Goal: Task Accomplishment & Management: Manage account settings

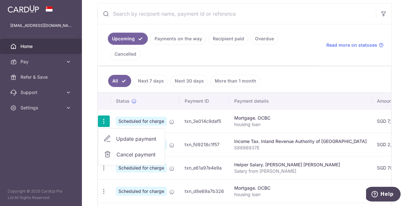
click at [131, 135] on span "Update payment" at bounding box center [138, 139] width 44 height 8
radio input "true"
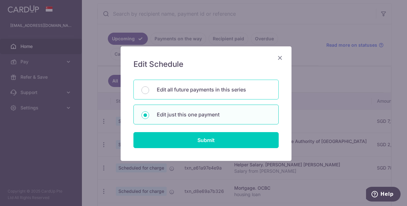
click at [180, 88] on p "Edit all future payments in this series" at bounding box center [214, 90] width 114 height 8
click at [149, 88] on input "Edit all future payments in this series" at bounding box center [145, 90] width 8 height 8
radio input "true"
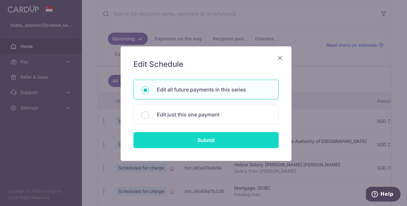
click at [182, 135] on input "Submit" at bounding box center [205, 140] width 145 height 16
radio input "true"
type input "7,157.00"
type input "housing loan"
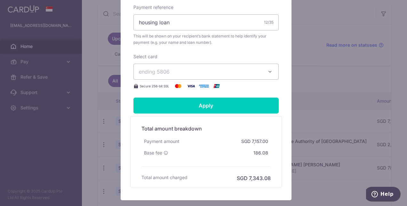
scroll to position [228, 0]
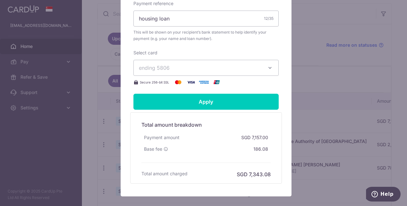
click at [267, 66] on icon "button" at bounding box center [270, 68] width 6 height 6
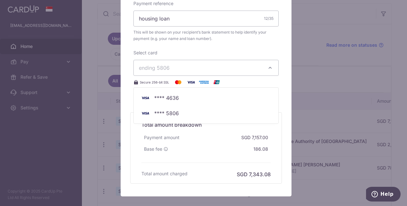
click at [226, 50] on div "Select card ending 5806 **** 4636 **** 5806 Secure 256-bit SSL" at bounding box center [205, 68] width 145 height 36
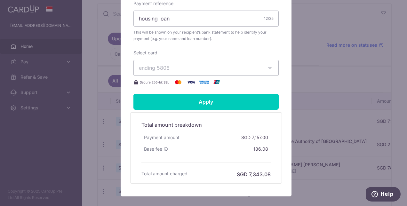
click at [226, 50] on div "Select card ending 5806 **** 4636 **** 5806 Secure 256-bit SSL" at bounding box center [205, 68] width 145 height 36
click at [331, 58] on div "Edit payment By clicking apply, you will make changes to all 119 payments to OC…" at bounding box center [203, 103] width 407 height 206
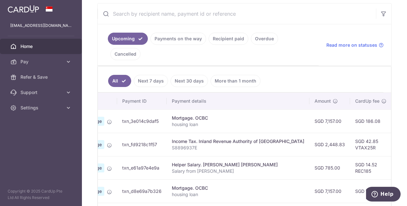
scroll to position [0, 0]
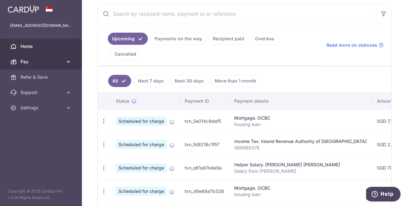
click at [72, 64] on link "Pay" at bounding box center [41, 61] width 82 height 15
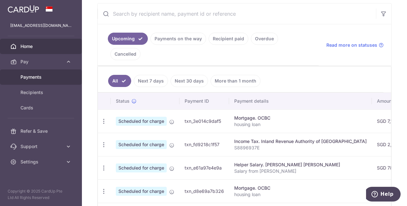
click at [38, 77] on span "Payments" at bounding box center [41, 77] width 42 height 6
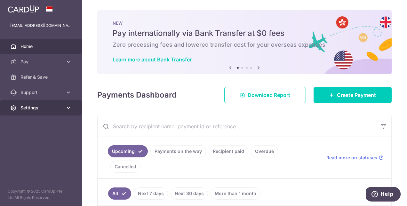
click at [67, 106] on icon at bounding box center [68, 108] width 6 height 6
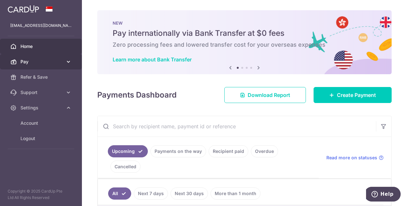
click at [67, 62] on icon at bounding box center [68, 62] width 6 height 6
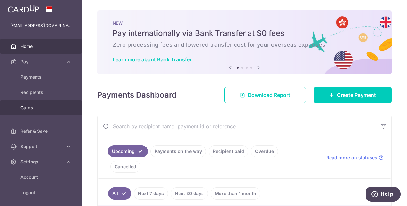
click at [27, 105] on span "Cards" at bounding box center [41, 108] width 42 height 6
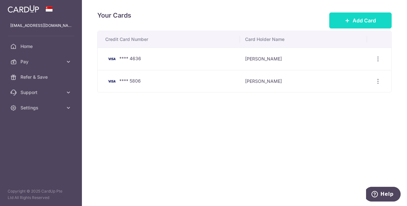
click at [354, 20] on span "Add Card" at bounding box center [364, 21] width 23 height 8
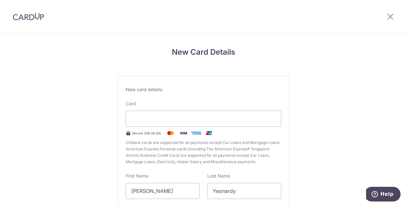
click at [149, 145] on span "Citibank cards are supported for all payments except Car Loans and Mortgage Loa…" at bounding box center [204, 153] width 156 height 26
click at [366, 124] on div "New Card Details New card details Card Secure 256-bit SSL Citibank cards are su…" at bounding box center [203, 168] width 407 height 269
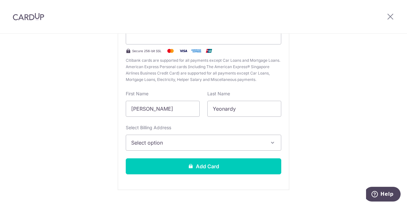
scroll to position [83, 0]
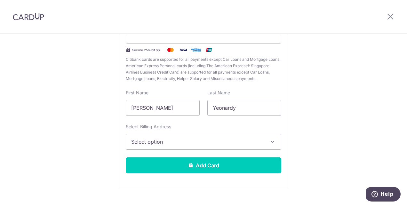
click at [194, 145] on button "Select option" at bounding box center [204, 142] width 156 height 16
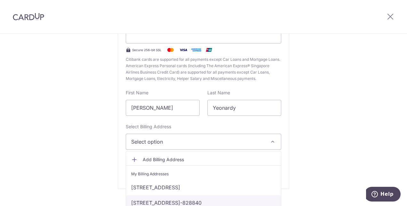
click at [195, 202] on link "61 punggol central, watertown #03-02, Singapore, Singapore-828840" at bounding box center [203, 202] width 155 height 15
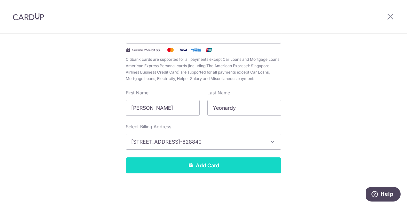
click at [211, 164] on button "Add Card" at bounding box center [204, 165] width 156 height 16
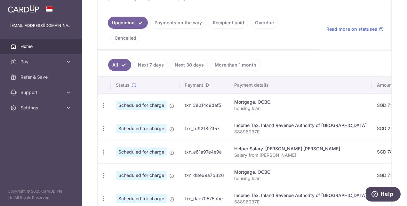
scroll to position [143, 0]
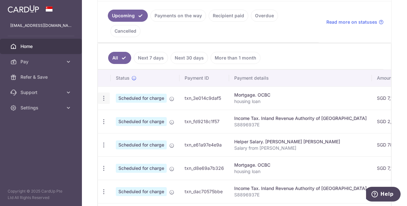
click at [105, 95] on icon "button" at bounding box center [103, 98] width 7 height 7
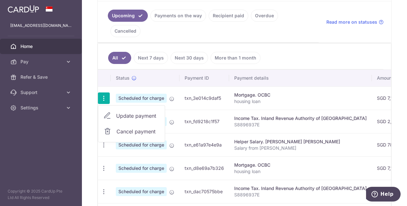
click at [123, 112] on span "Update payment" at bounding box center [138, 116] width 44 height 8
radio input "true"
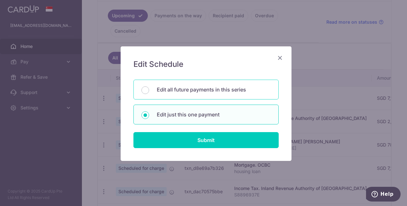
click at [170, 87] on p "Edit all future payments in this series" at bounding box center [214, 90] width 114 height 8
click at [149, 87] on input "Edit all future payments in this series" at bounding box center [145, 90] width 8 height 8
radio input "true"
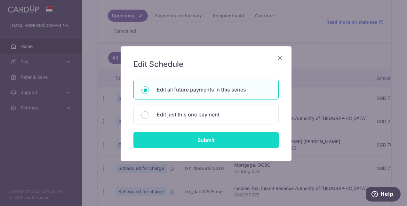
click at [167, 133] on input "Submit" at bounding box center [205, 140] width 145 height 16
radio input "true"
type input "7,157.00"
type input "housing loan"
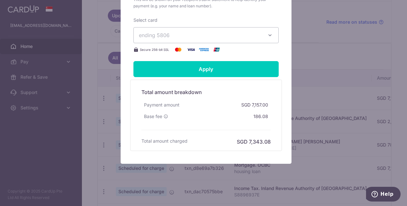
scroll to position [264, 0]
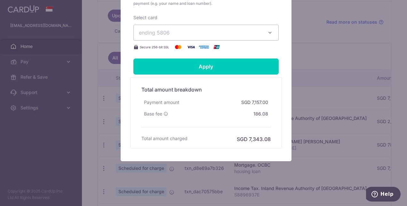
click at [216, 29] on span "ending 5806" at bounding box center [200, 33] width 123 height 8
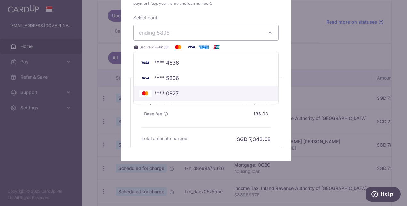
click at [165, 88] on link "**** 0827" at bounding box center [206, 93] width 145 height 15
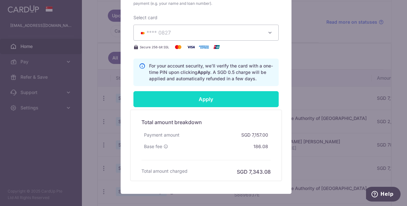
click at [198, 100] on input "Apply" at bounding box center [205, 99] width 145 height 16
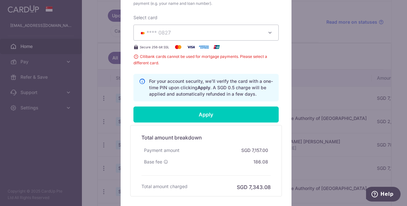
click at [218, 35] on span "**** 0827" at bounding box center [200, 33] width 123 height 8
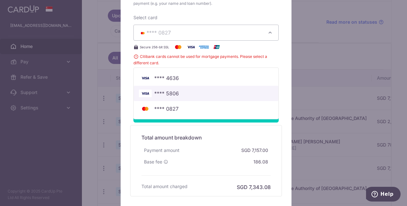
click at [194, 90] on span "**** 5806" at bounding box center [206, 94] width 134 height 8
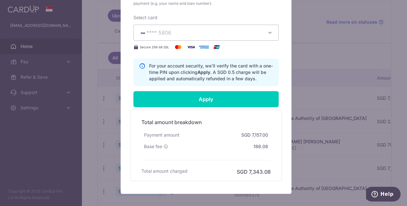
click at [315, 49] on div "Edit payment By clicking apply, you will make changes to all 119 payments to OC…" at bounding box center [203, 103] width 407 height 206
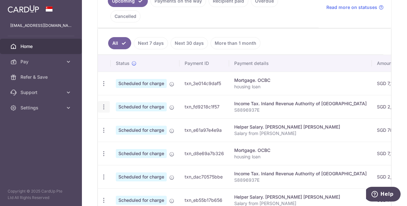
click at [103, 104] on icon "button" at bounding box center [103, 107] width 7 height 7
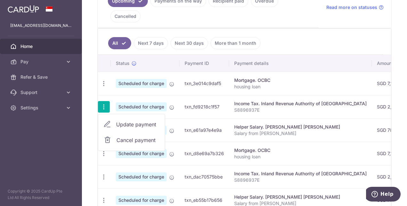
click at [124, 121] on span "Update payment" at bounding box center [138, 125] width 44 height 8
radio input "true"
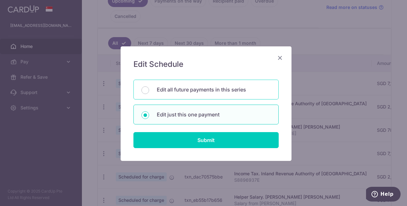
click at [191, 95] on div "Edit all future payments in this series" at bounding box center [205, 90] width 145 height 20
radio input "true"
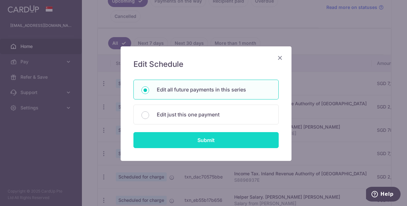
click at [190, 141] on input "Submit" at bounding box center [205, 140] width 145 height 16
radio input "true"
type input "2,448.83"
type input "S8896937E"
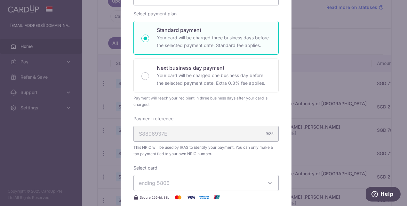
scroll to position [126, 0]
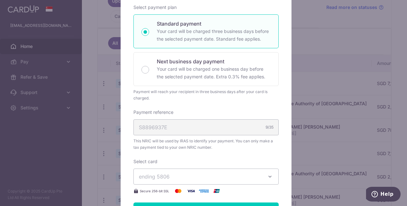
click at [211, 175] on span "ending 5806" at bounding box center [200, 177] width 123 height 8
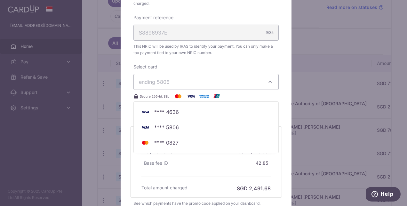
scroll to position [228, 0]
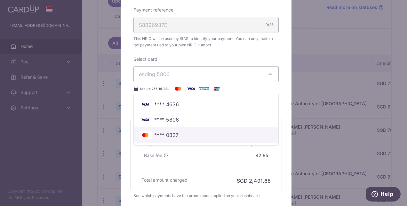
click at [164, 136] on span "**** 0827" at bounding box center [166, 135] width 24 height 8
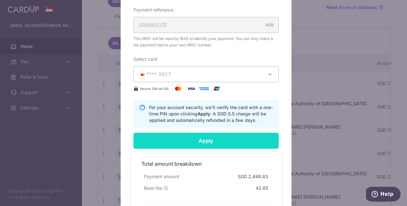
click at [186, 142] on input "Apply" at bounding box center [205, 141] width 145 height 16
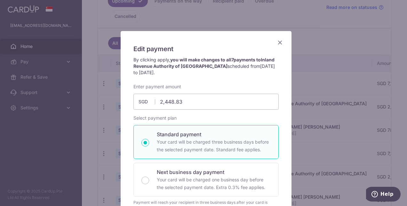
scroll to position [8, 0]
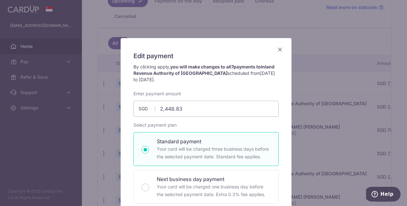
click at [279, 46] on icon "Close" at bounding box center [280, 49] width 8 height 8
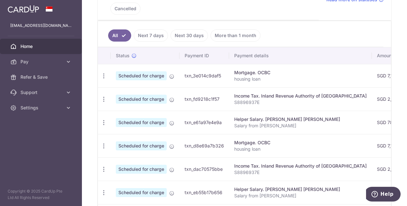
scroll to position [166, 0]
click at [104, 119] on icon "button" at bounding box center [103, 122] width 7 height 7
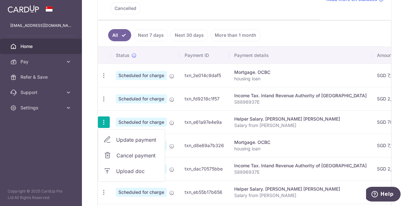
click at [122, 136] on span "Update payment" at bounding box center [138, 140] width 44 height 8
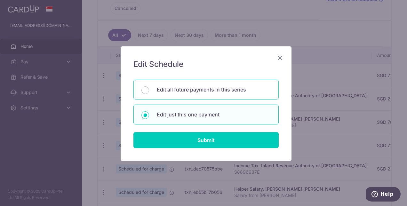
click at [189, 89] on p "Edit all future payments in this series" at bounding box center [214, 90] width 114 height 8
click at [149, 89] on input "Edit all future payments in this series" at bounding box center [145, 90] width 8 height 8
radio input "true"
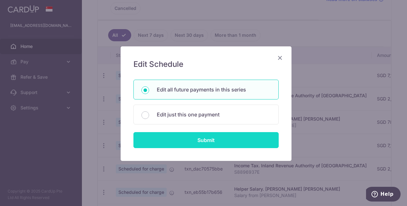
click at [180, 135] on input "Submit" at bounding box center [205, 140] width 145 height 16
radio input "true"
type input "785.00"
type input "Salary from [PERSON_NAME]"
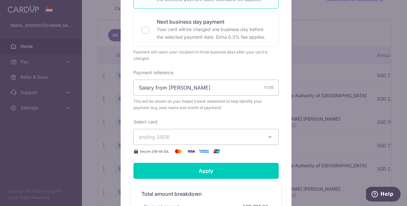
scroll to position [170, 0]
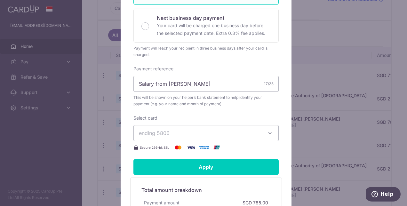
click at [172, 129] on span "ending 5806" at bounding box center [200, 133] width 123 height 8
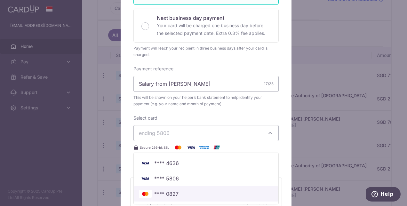
click at [156, 190] on span "**** 0827" at bounding box center [166, 194] width 24 height 8
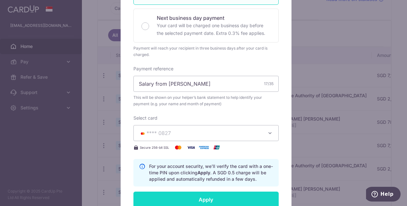
click at [206, 192] on input "Apply" at bounding box center [205, 200] width 145 height 16
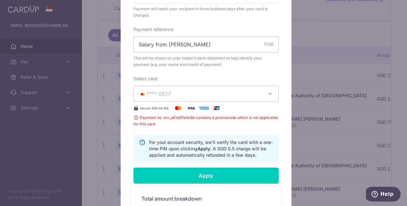
scroll to position [225, 0]
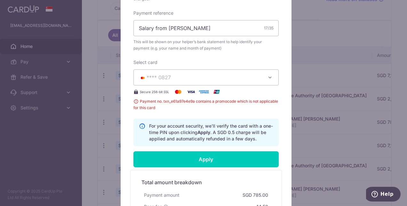
click at [307, 118] on div "Edit payment By clicking apply, you will make changes to all 16 payments to Sis…" at bounding box center [203, 103] width 407 height 206
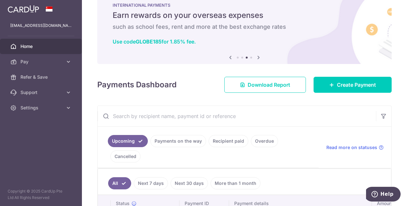
click at [256, 58] on icon at bounding box center [259, 57] width 8 height 8
